Goal: Task Accomplishment & Management: Use online tool/utility

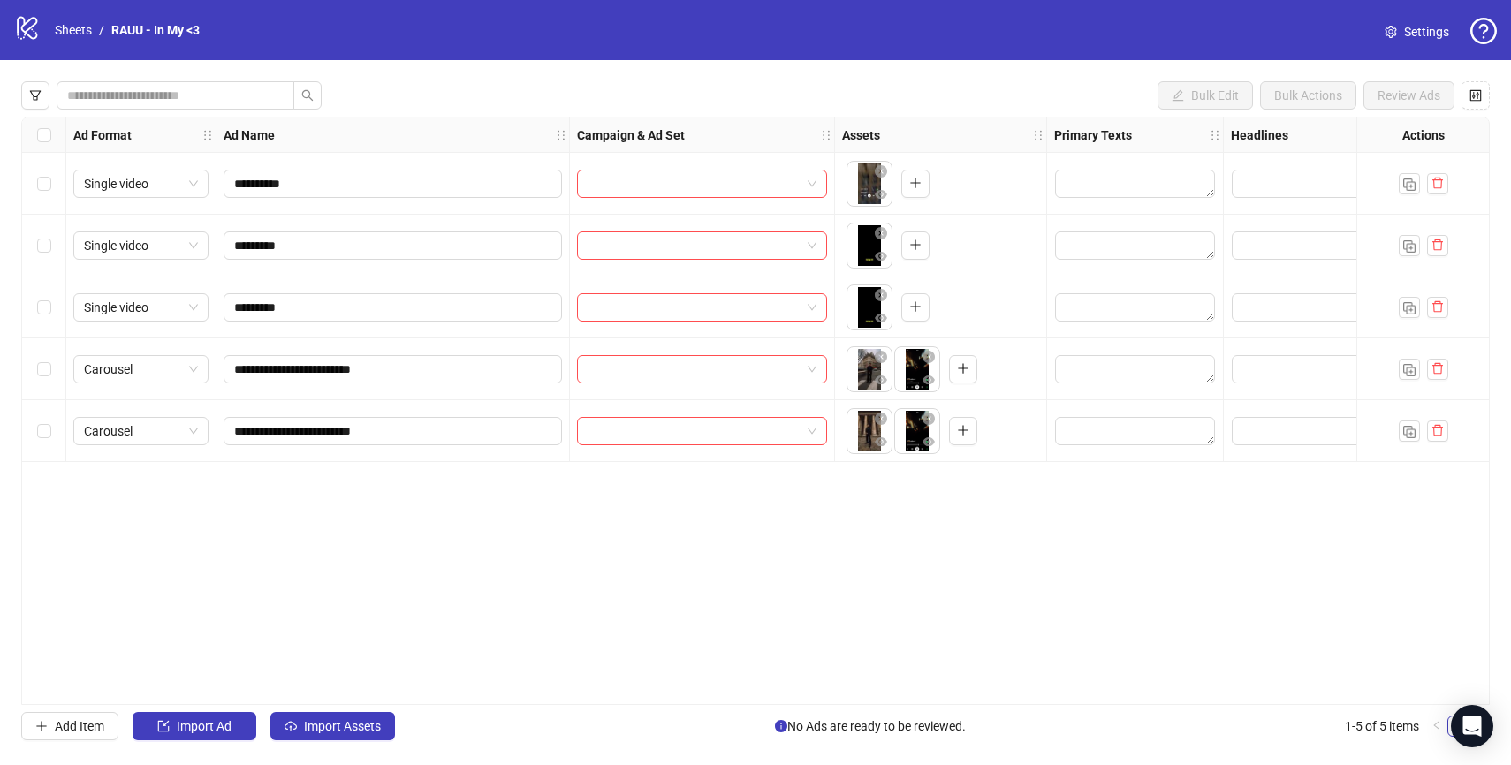
click at [1074, 156] on div at bounding box center [1135, 184] width 177 height 62
click at [34, 23] on icon at bounding box center [27, 28] width 20 height 23
click at [64, 23] on link "Sheets" at bounding box center [73, 29] width 44 height 19
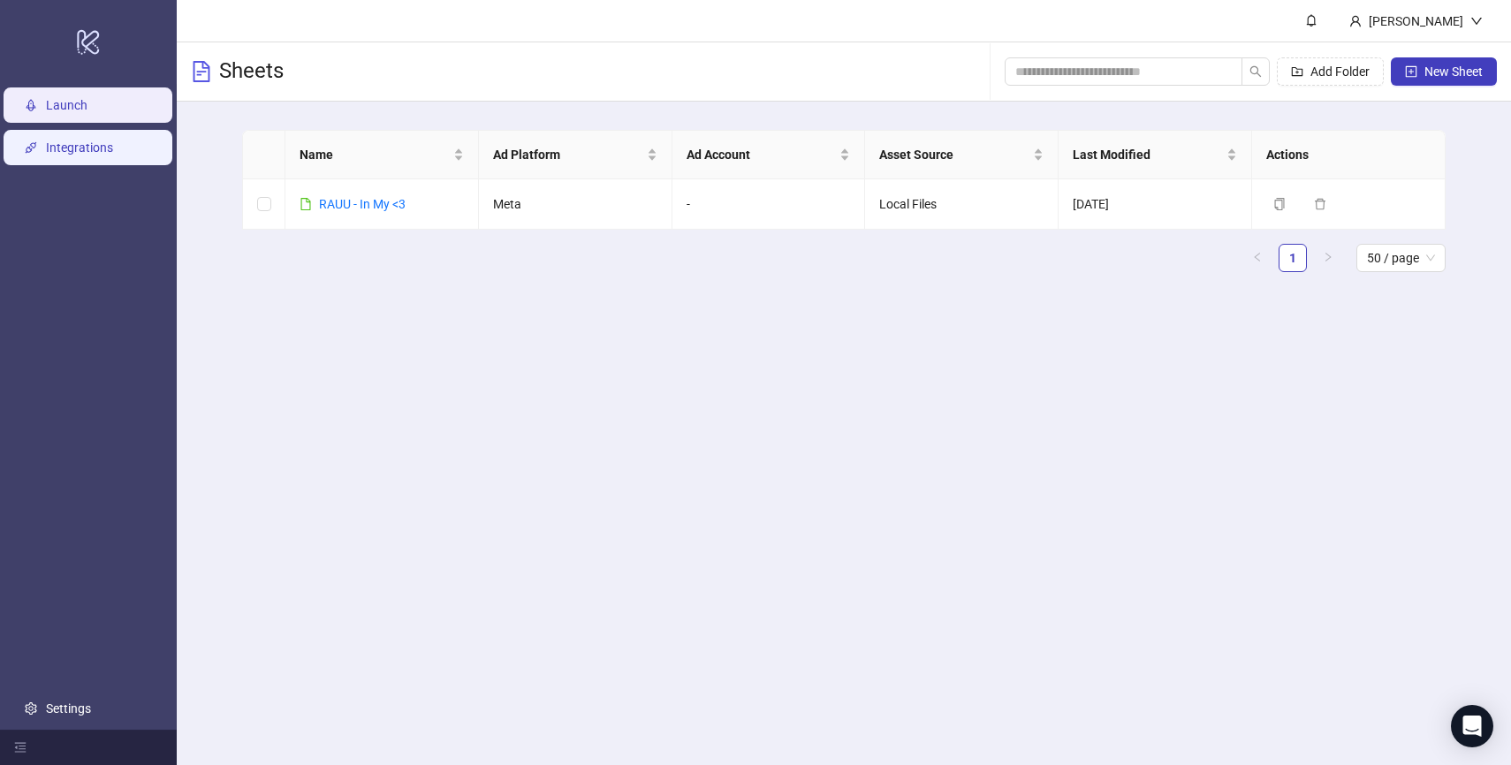
click at [83, 153] on link "Integrations" at bounding box center [79, 147] width 67 height 14
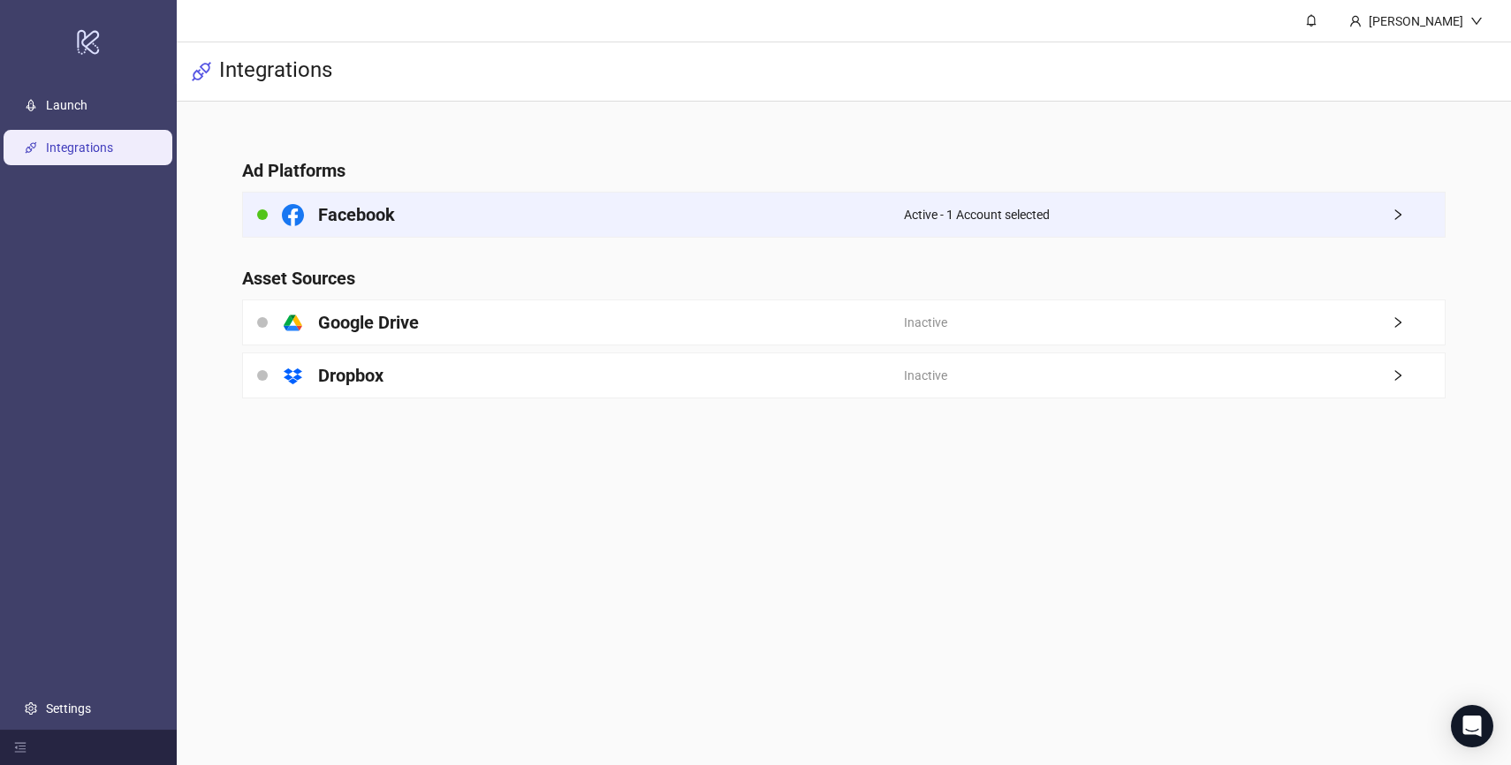
click at [740, 224] on div "Facebook" at bounding box center [573, 215] width 661 height 44
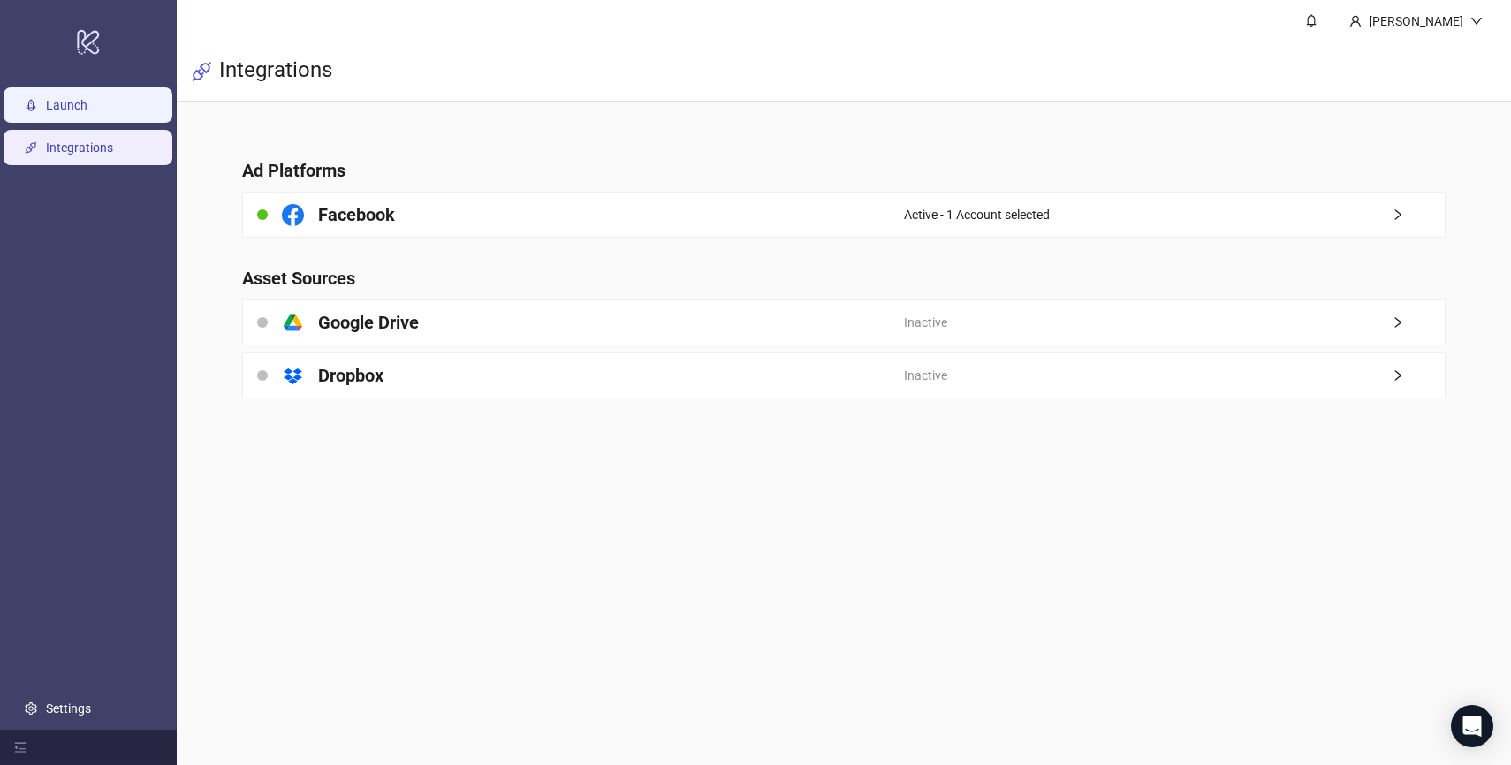
click at [61, 112] on link "Launch" at bounding box center [67, 105] width 42 height 14
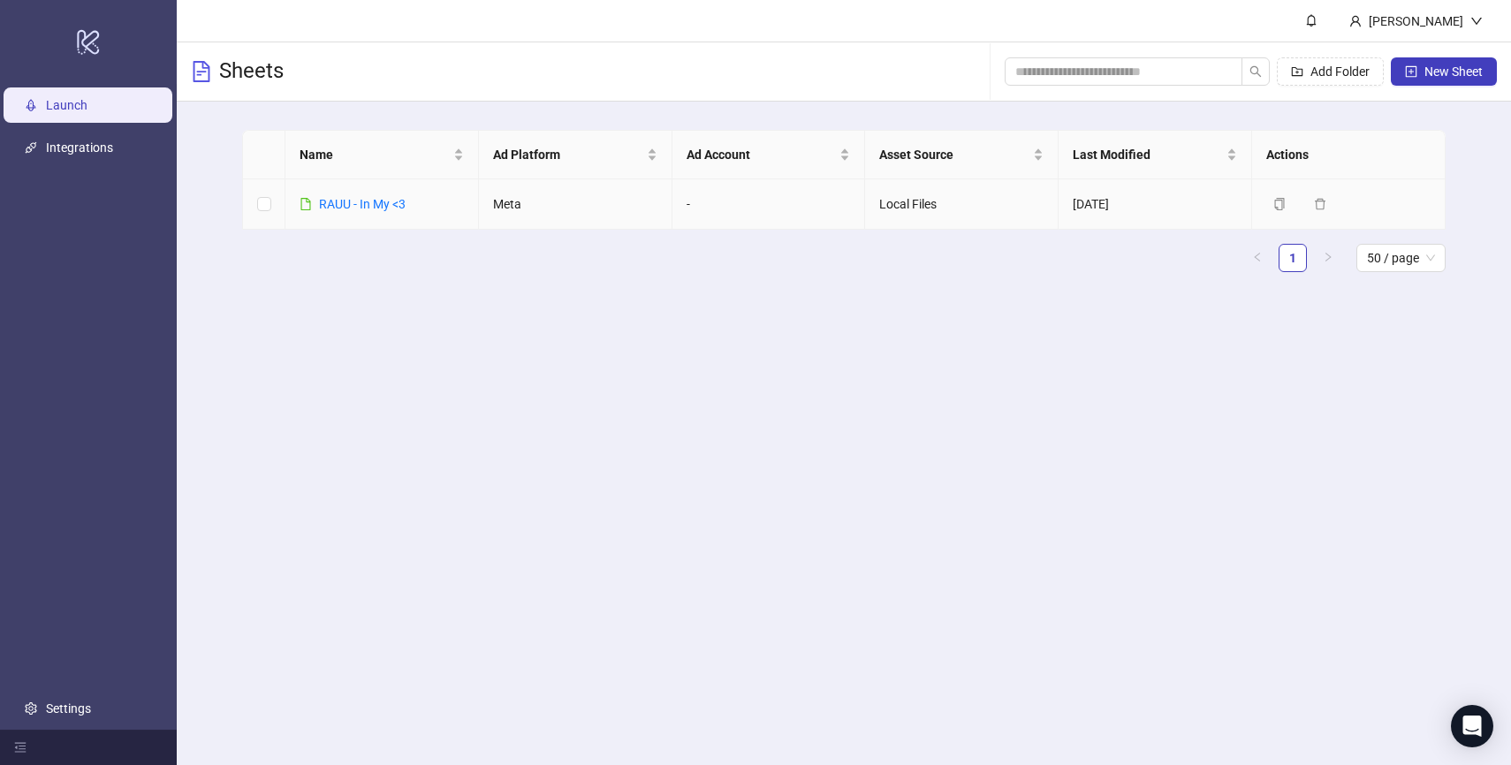
click at [746, 198] on td "-" at bounding box center [768, 204] width 193 height 50
click at [832, 145] on span "Ad Account" at bounding box center [761, 154] width 150 height 19
click at [357, 203] on link "RAUU - In My <3" at bounding box center [362, 204] width 87 height 14
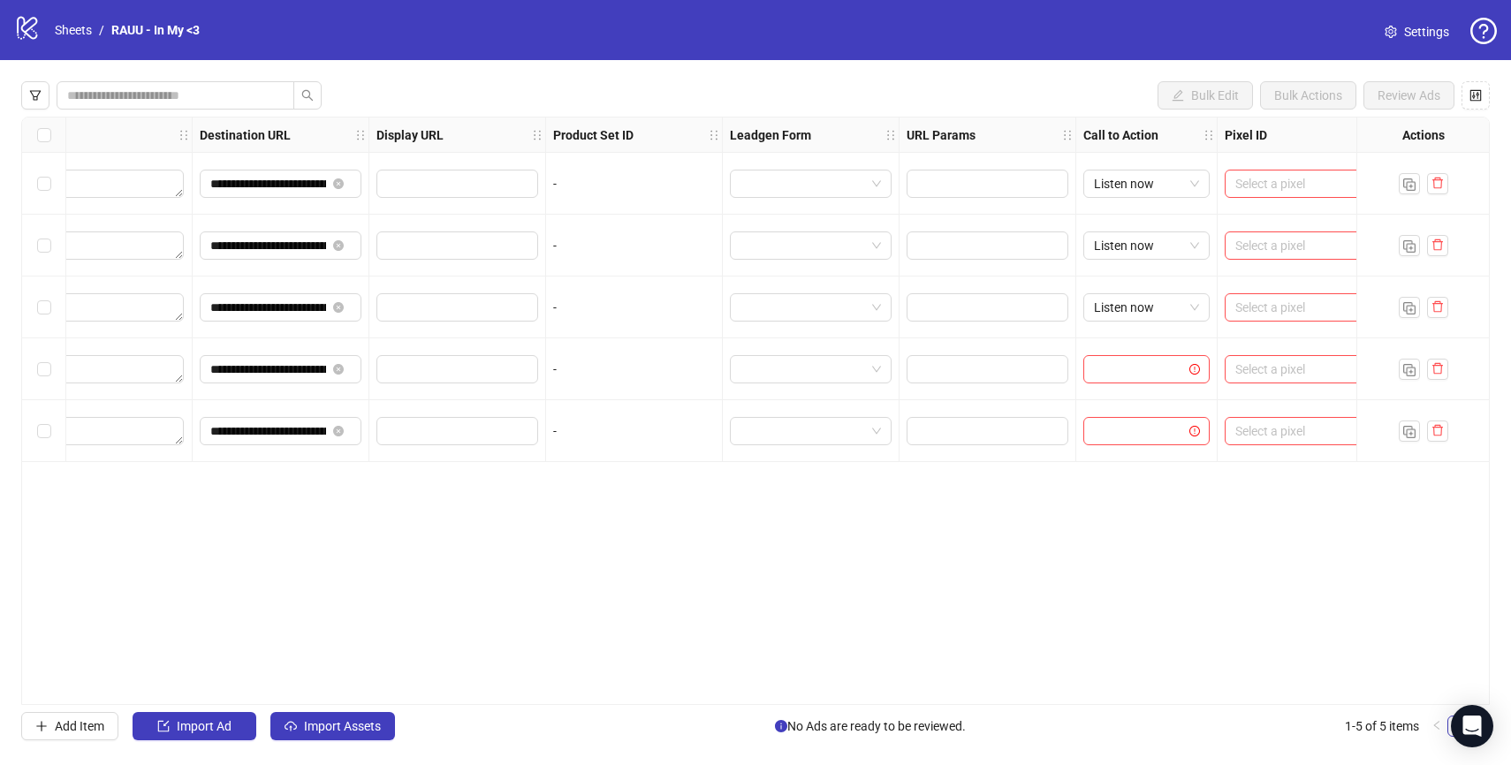
scroll to position [0, 1599]
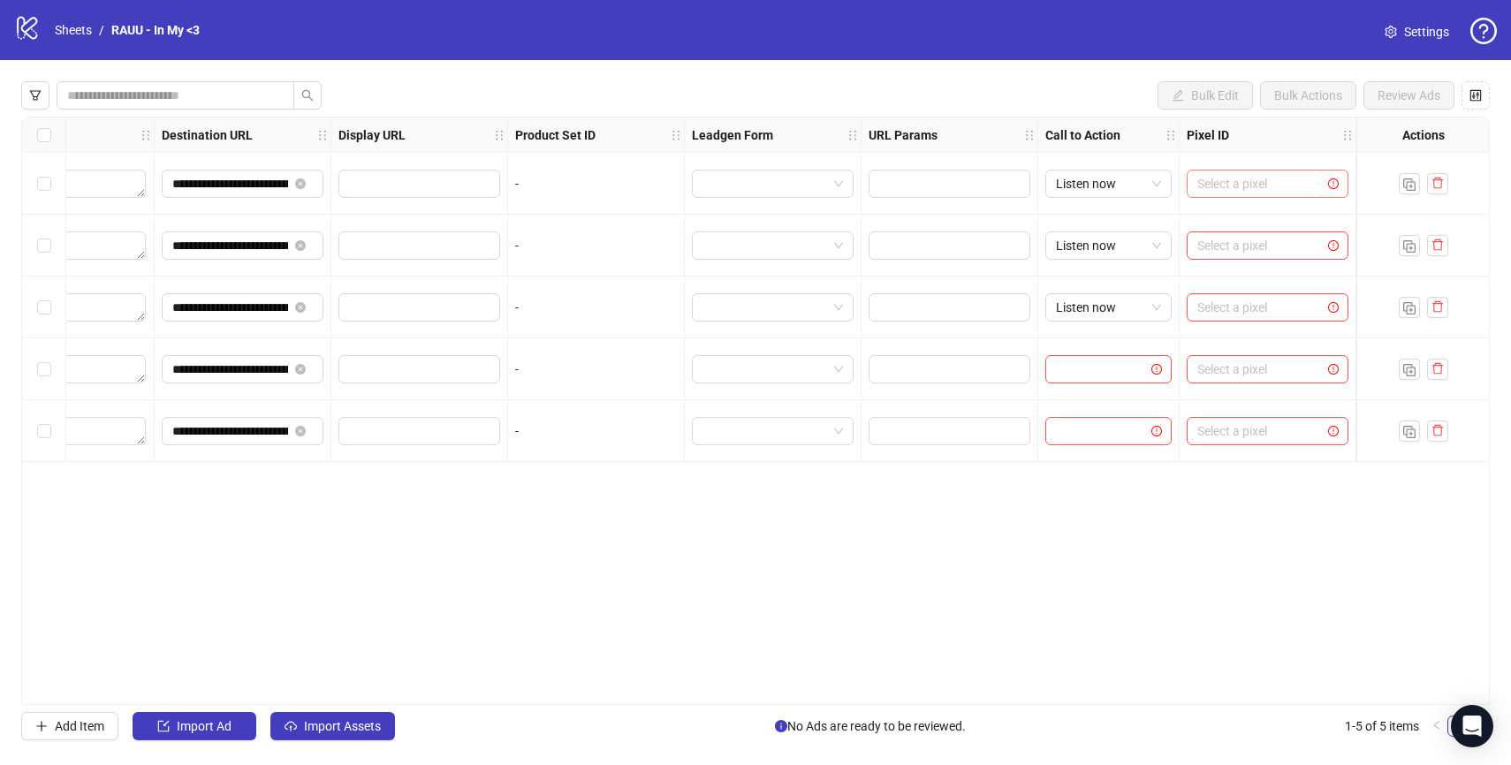
click at [1246, 182] on input "search" at bounding box center [1259, 184] width 125 height 27
click at [944, 546] on div "**********" at bounding box center [755, 411] width 1468 height 588
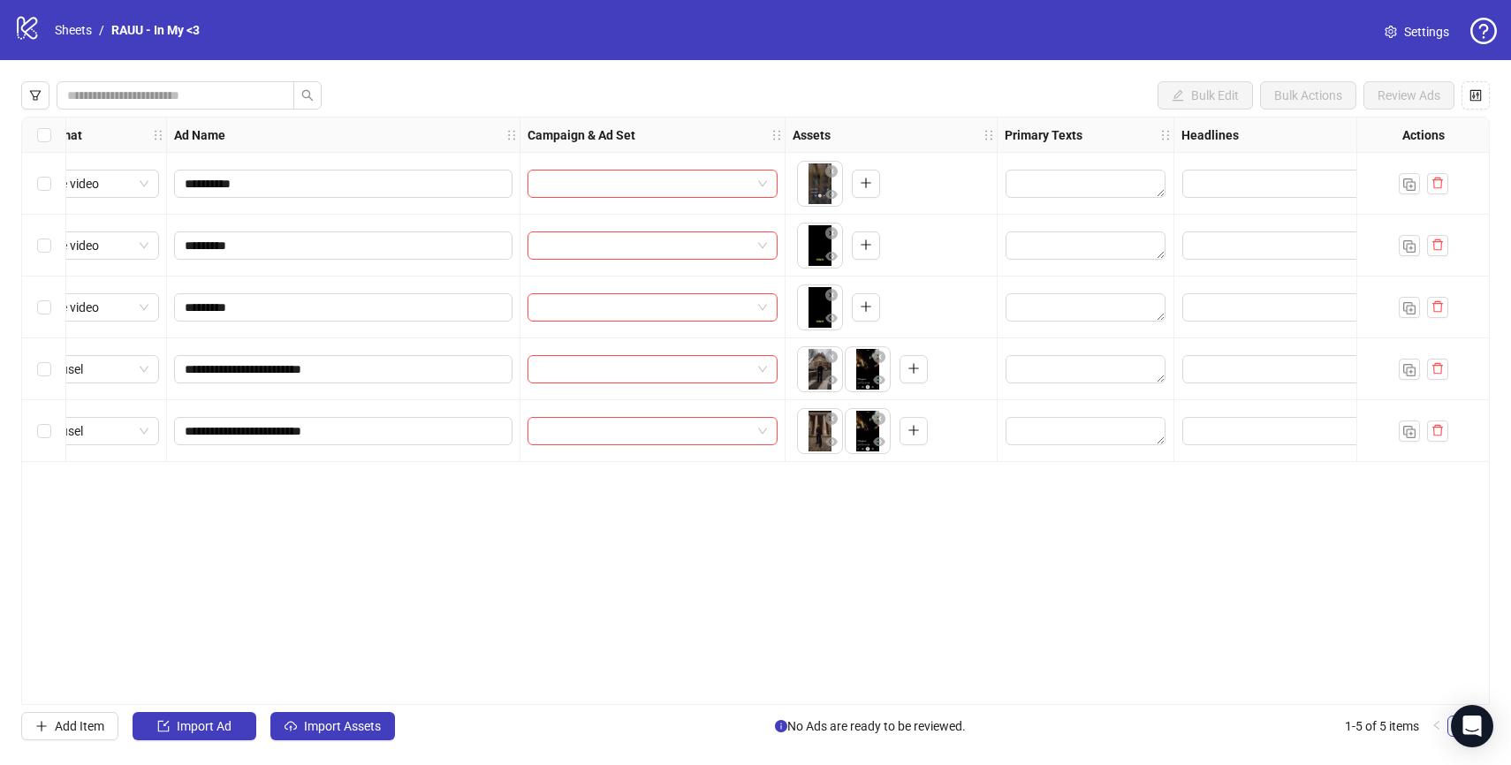
scroll to position [0, 0]
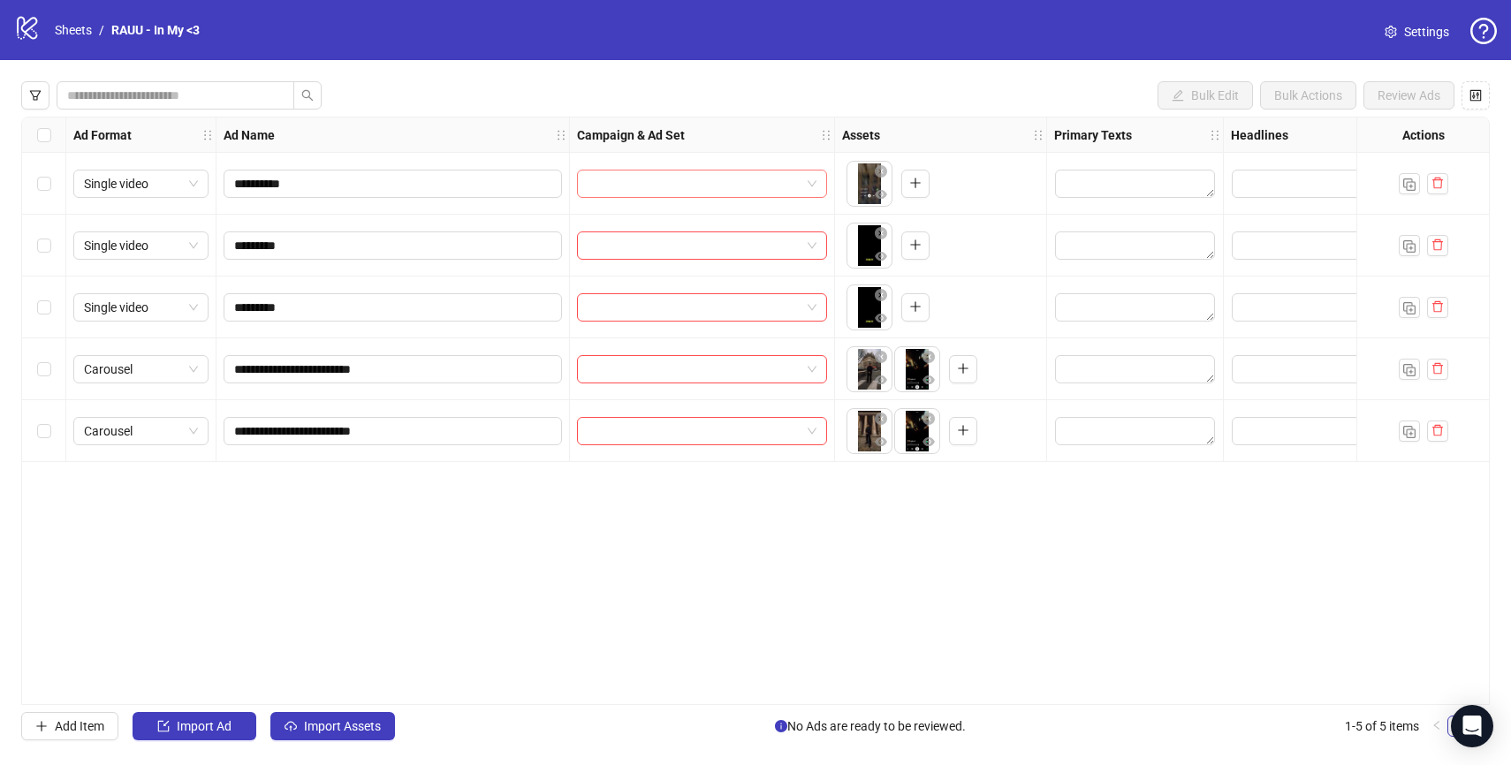
click at [708, 188] on input "search" at bounding box center [694, 184] width 213 height 27
click at [353, 717] on button "Import Assets" at bounding box center [332, 726] width 125 height 28
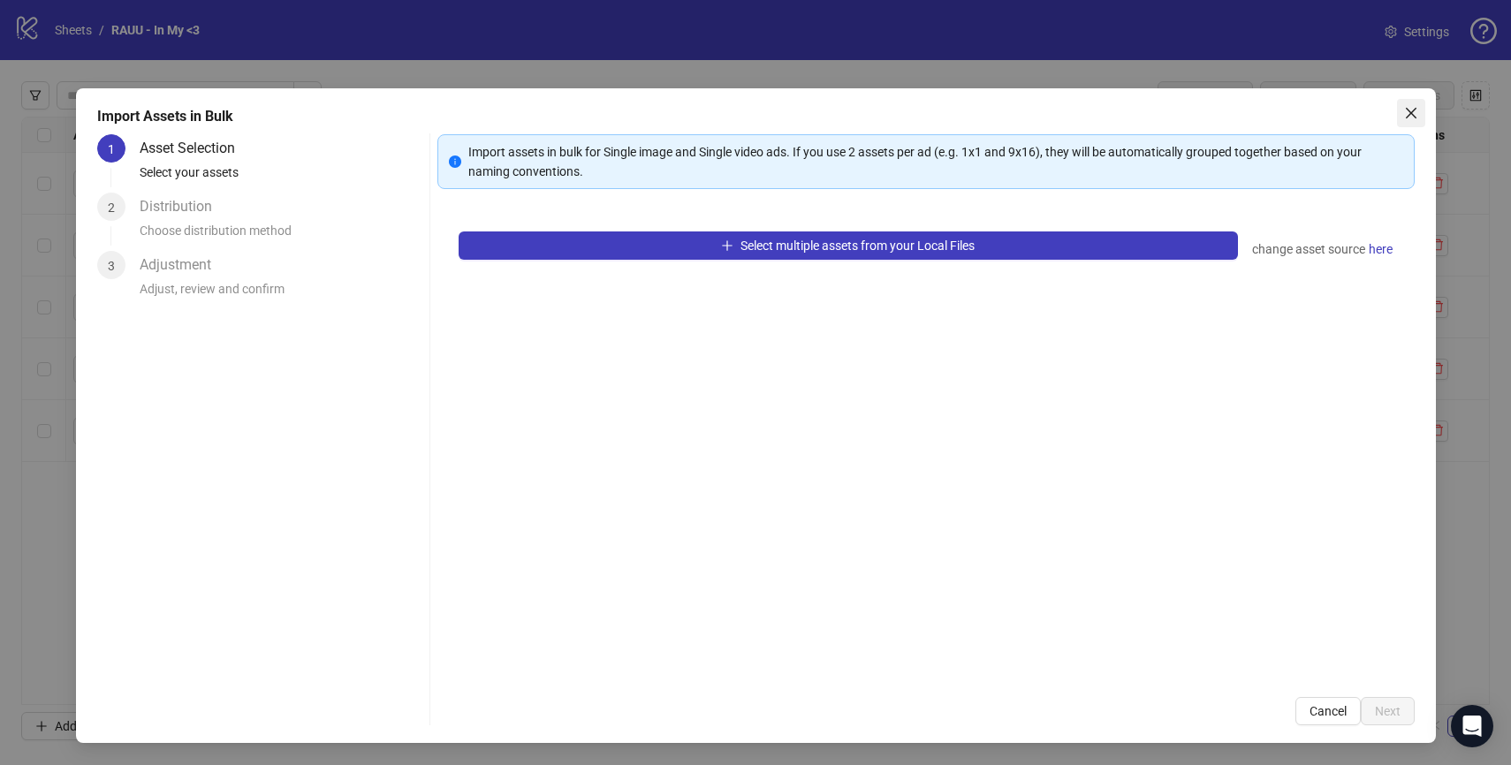
click at [1400, 118] on span "Close" at bounding box center [1411, 113] width 28 height 14
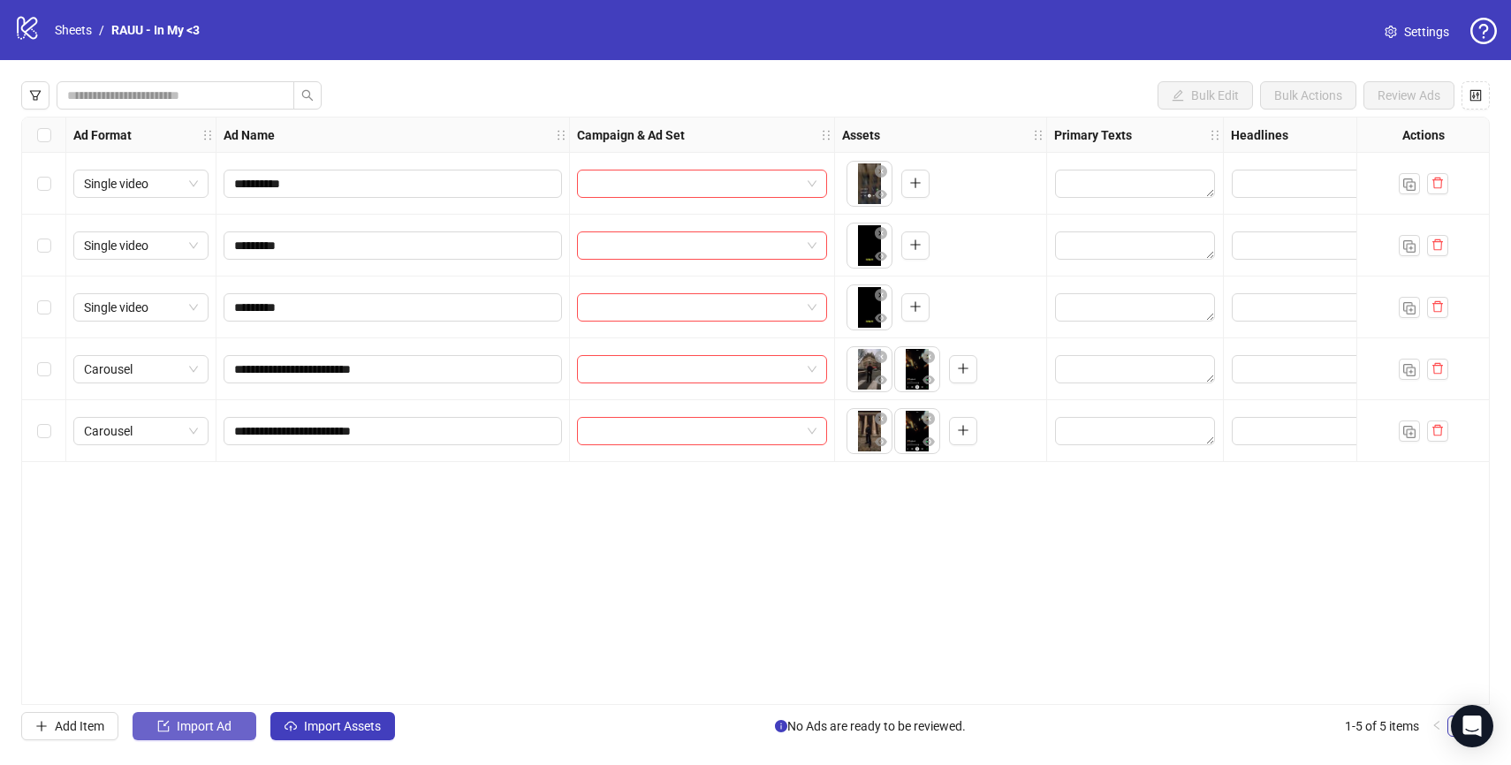
click at [207, 725] on span "Import Ad" at bounding box center [204, 726] width 55 height 14
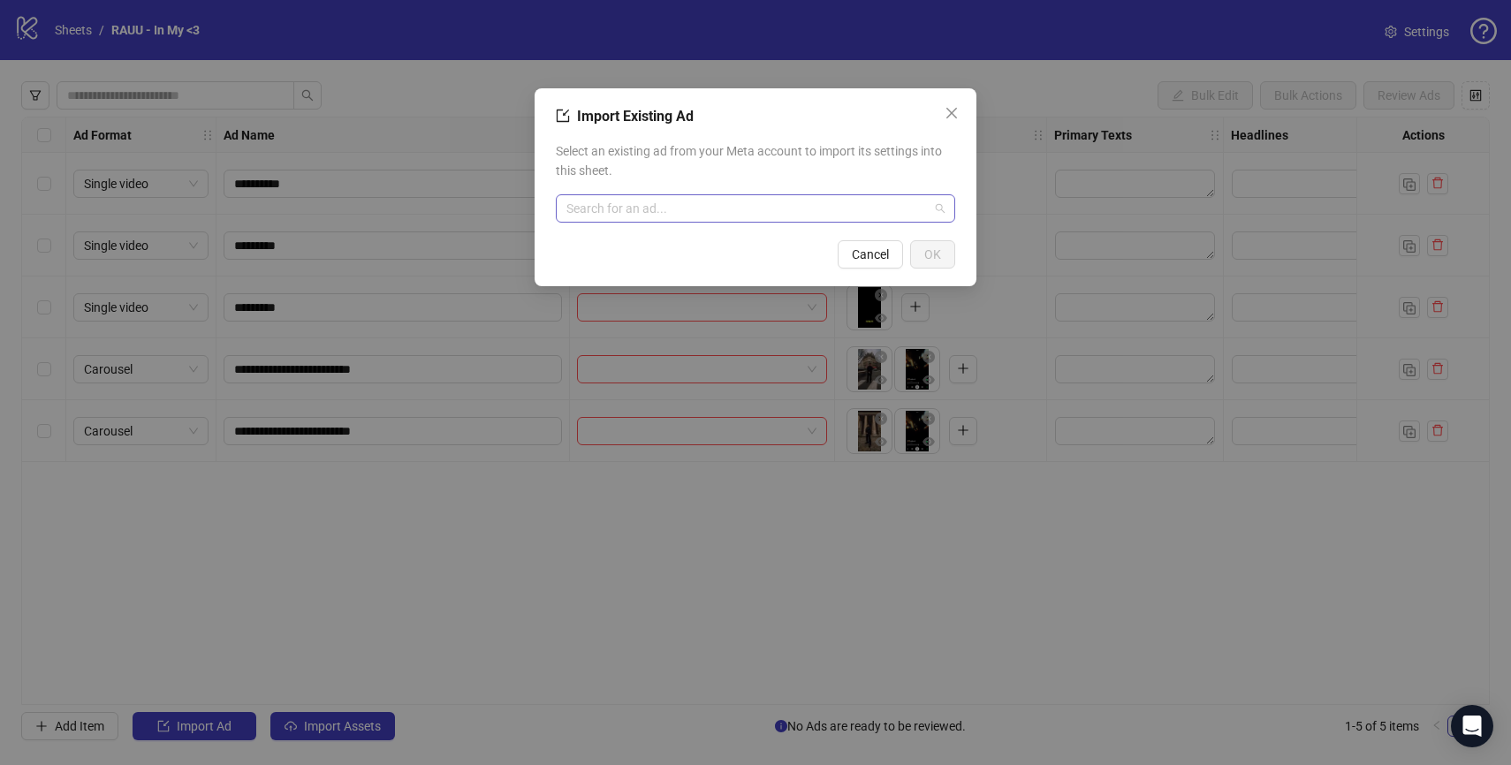
click at [798, 216] on input "search" at bounding box center [747, 208] width 362 height 27
click at [671, 489] on div "Import Existing Ad Select an existing ad from your Meta account to import its s…" at bounding box center [755, 382] width 1511 height 765
